Goal: Transaction & Acquisition: Purchase product/service

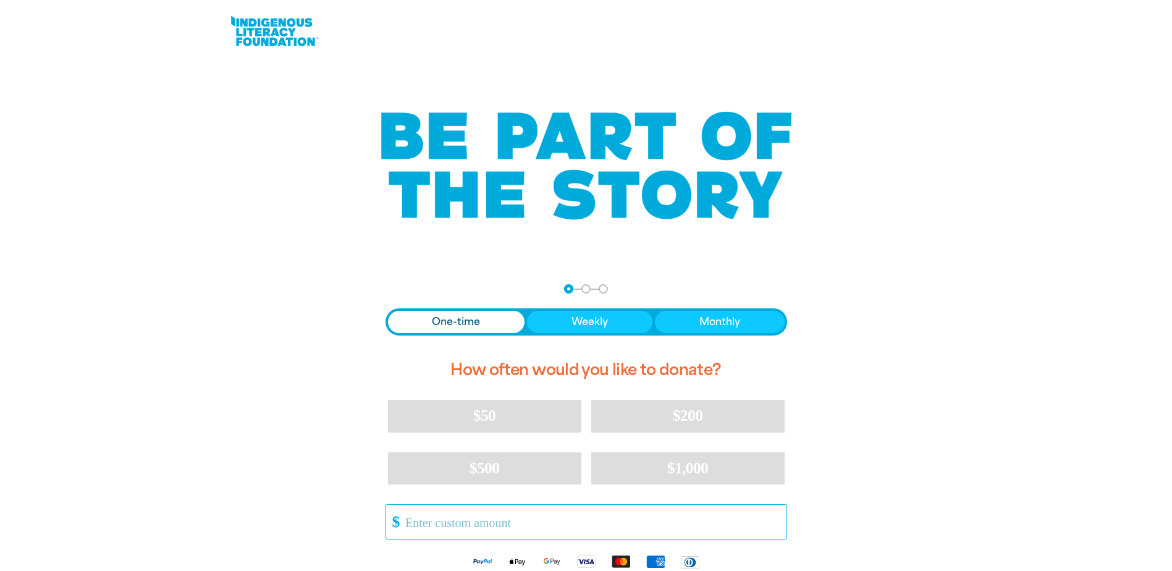
click at [486, 525] on input "Other Amount" at bounding box center [591, 522] width 389 height 34
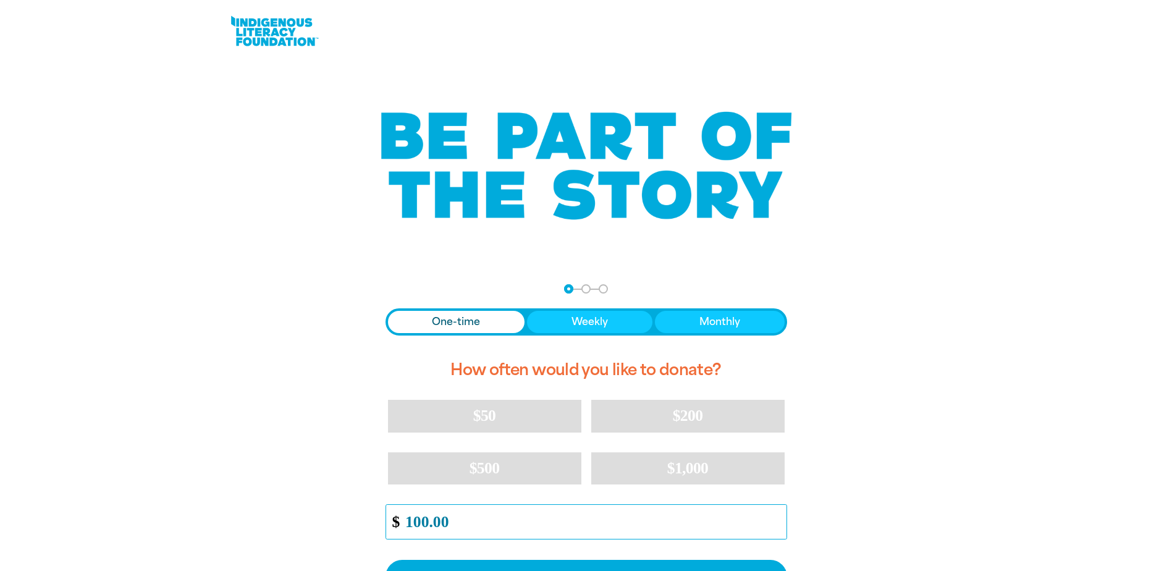
scroll to position [185, 0]
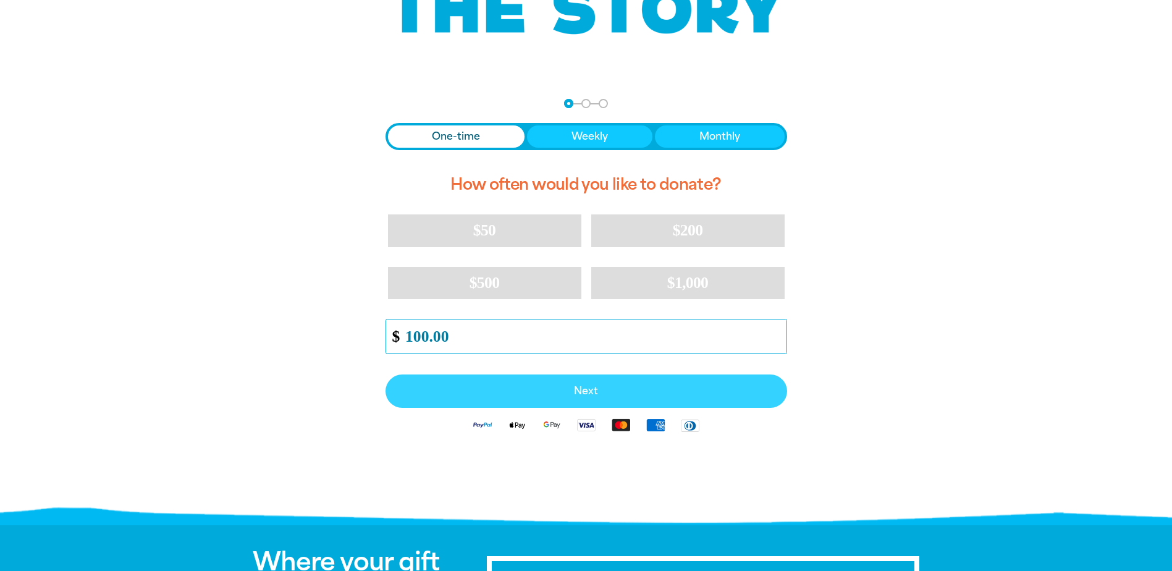
type input "100.00"
click at [592, 392] on span "Next" at bounding box center [586, 391] width 374 height 10
select select "AU"
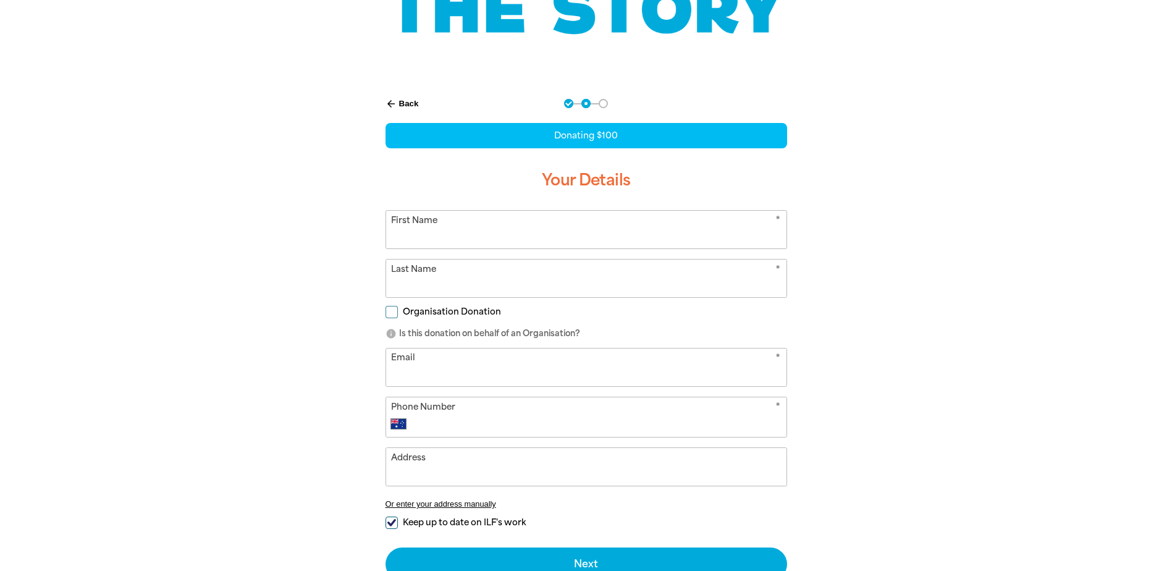
click at [478, 233] on input "First Name" at bounding box center [586, 230] width 400 height 38
type input "[PERSON_NAME]"
click at [463, 290] on input "Last Name" at bounding box center [586, 278] width 400 height 38
type input "Baldock"
click at [469, 375] on input "Email" at bounding box center [586, 367] width 400 height 38
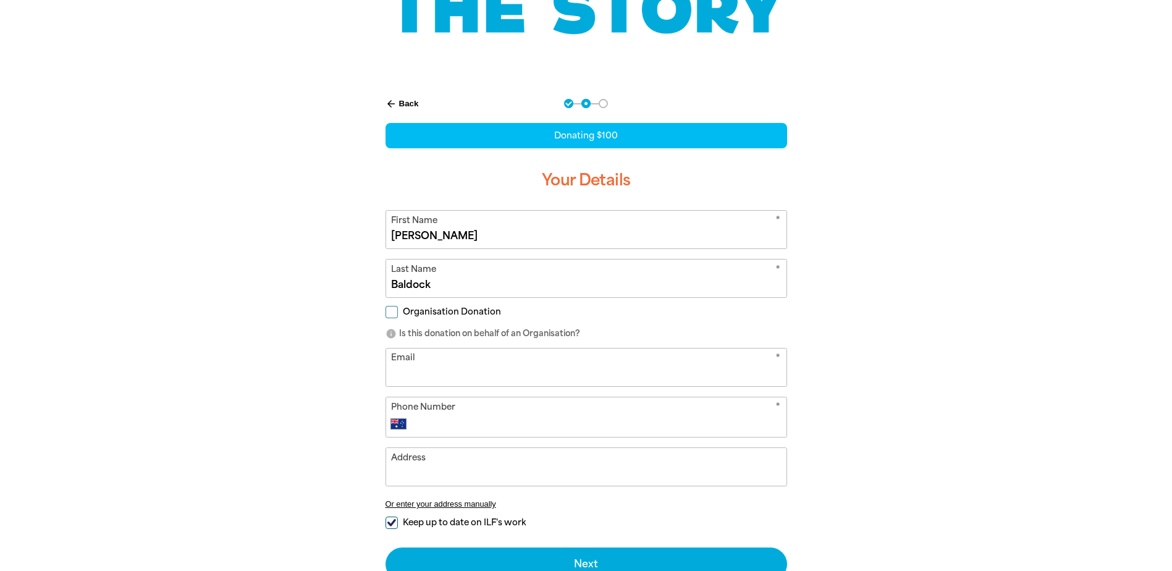
type input "[PERSON_NAME][EMAIL_ADDRESS][DOMAIN_NAME]"
type input "[PHONE_NUMBER]"
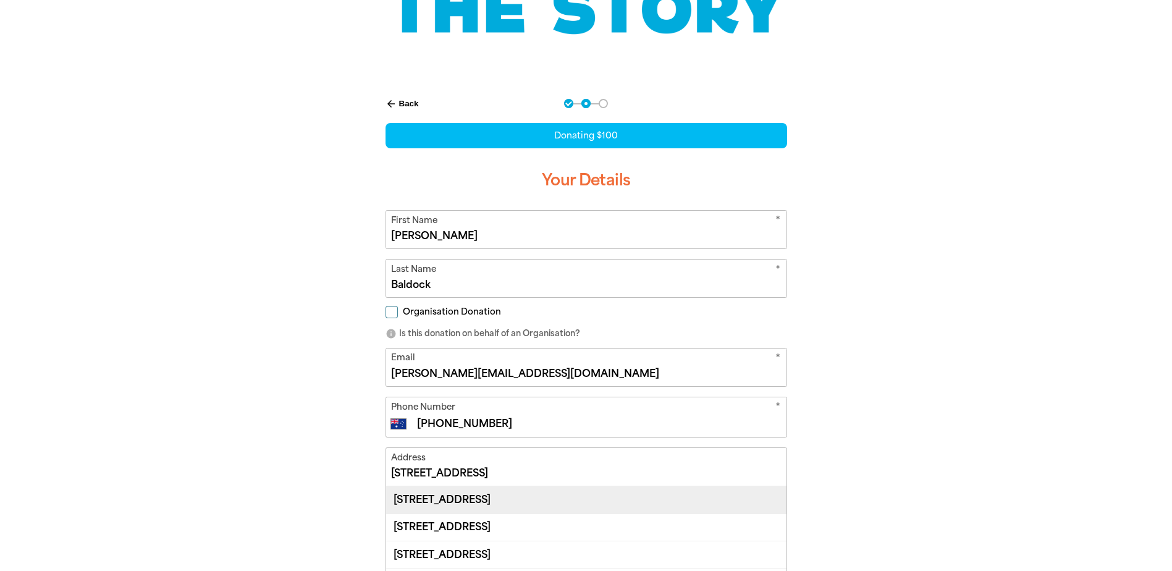
click at [481, 505] on div "[STREET_ADDRESS]" at bounding box center [586, 499] width 400 height 27
type input "[STREET_ADDRESS]"
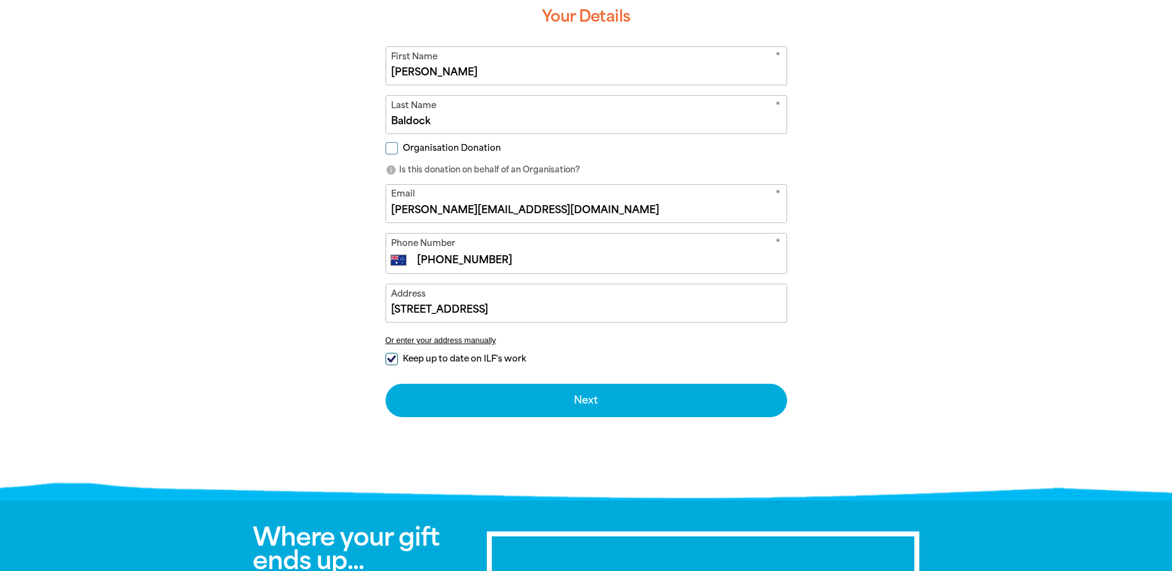
scroll to position [371, 0]
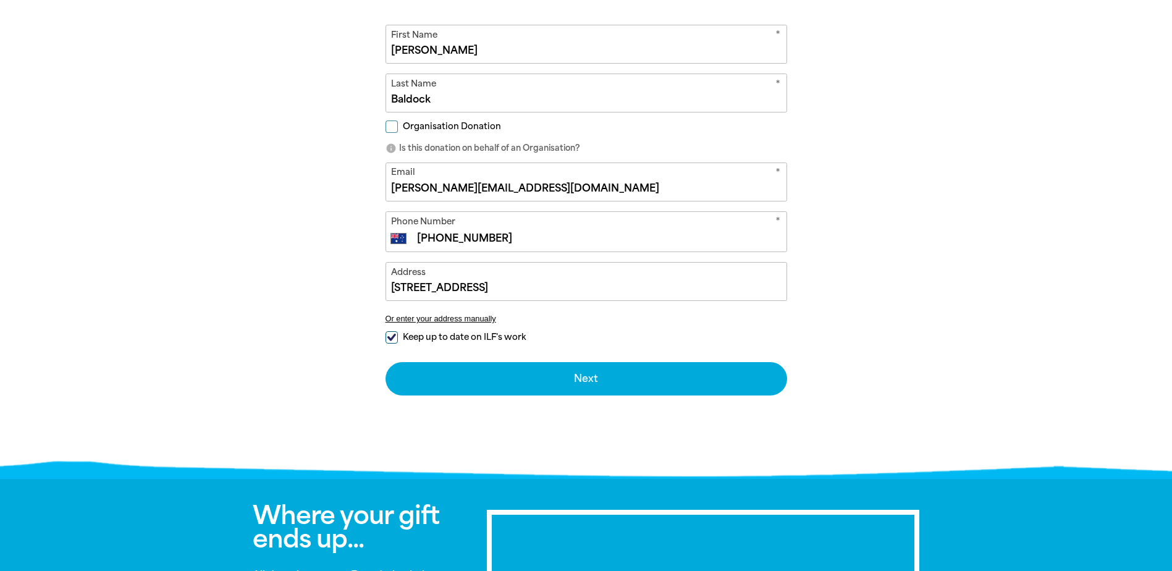
click at [394, 337] on input "Keep up to date on ILF's work" at bounding box center [391, 337] width 12 height 12
checkbox input "false"
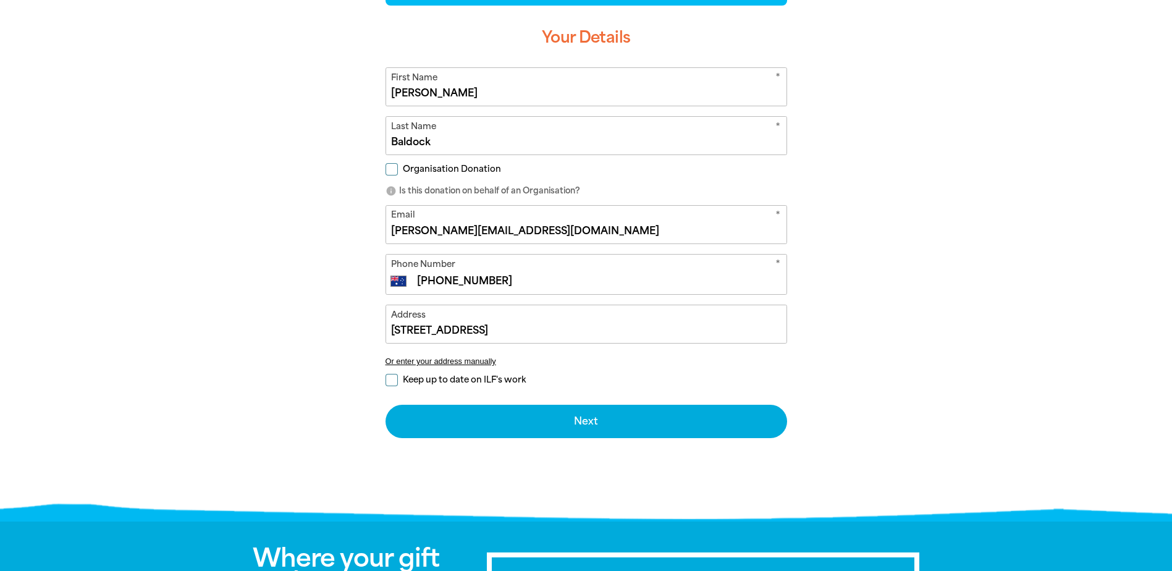
scroll to position [309, 0]
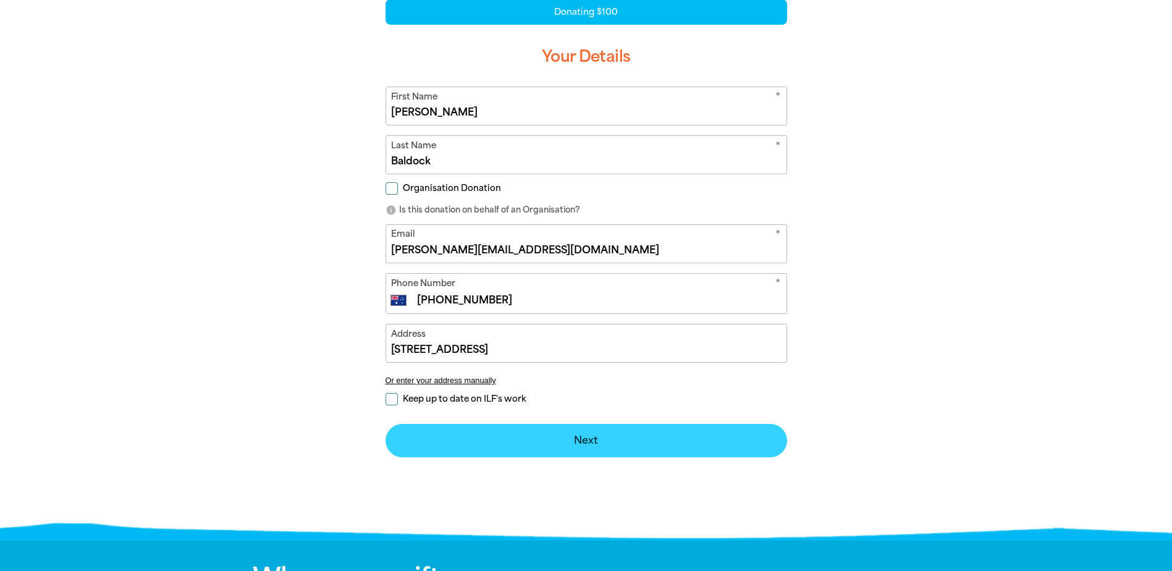
click at [588, 439] on button "Next chevron_right" at bounding box center [585, 440] width 401 height 33
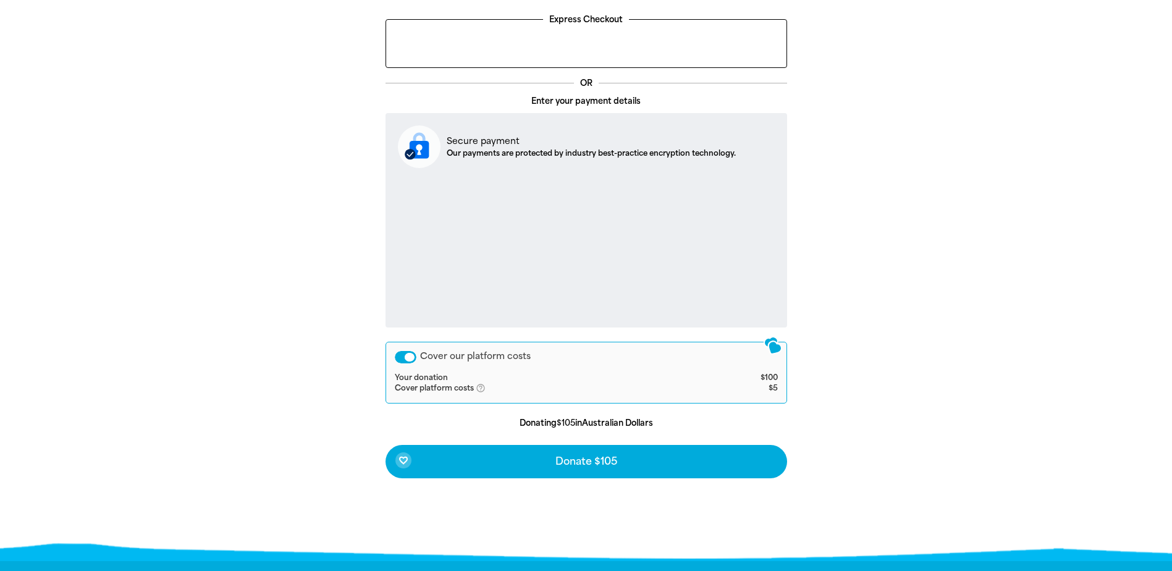
scroll to position [363, 0]
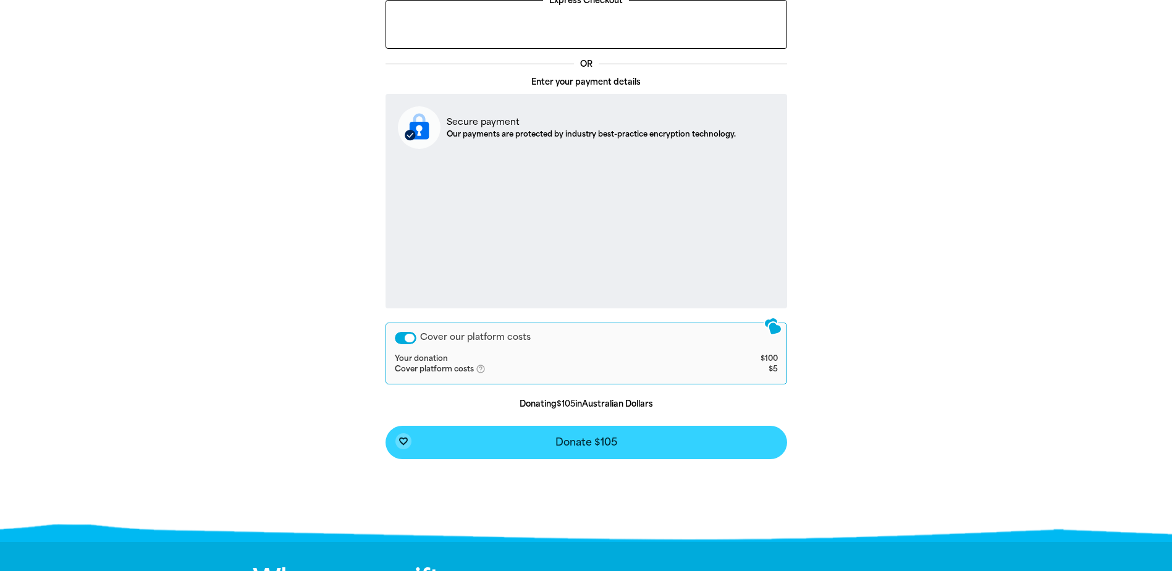
click at [601, 442] on span "Donate $105" at bounding box center [586, 442] width 62 height 10
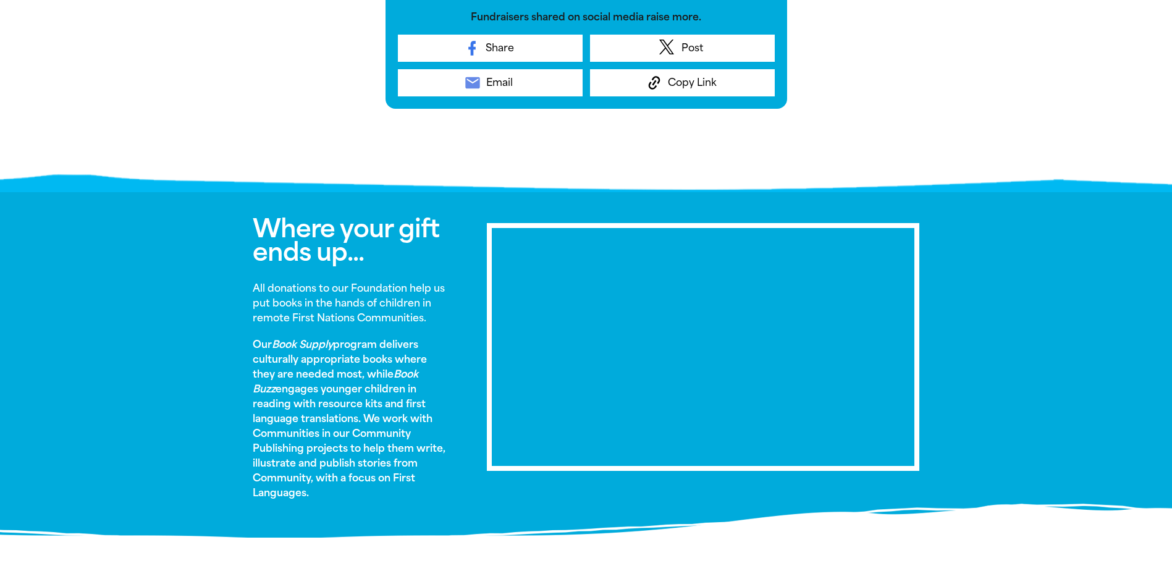
scroll to position [556, 0]
